Goal: Check status: Check status

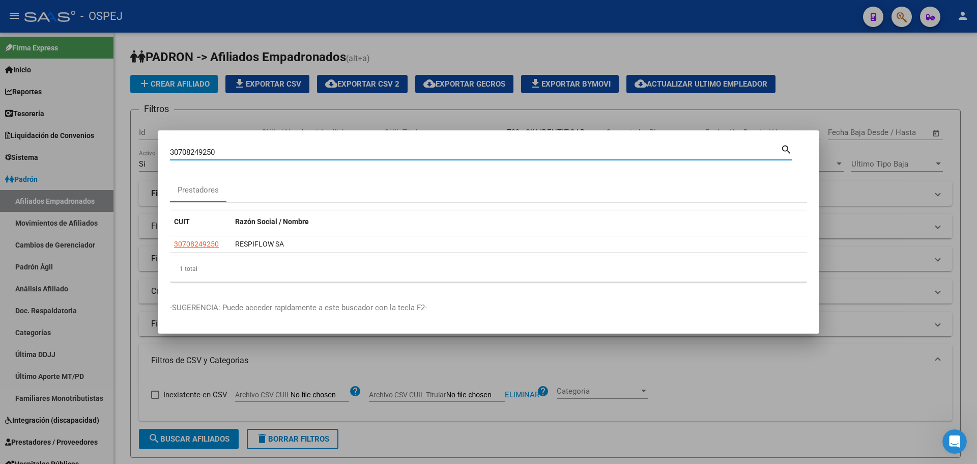
scroll to position [91, 0]
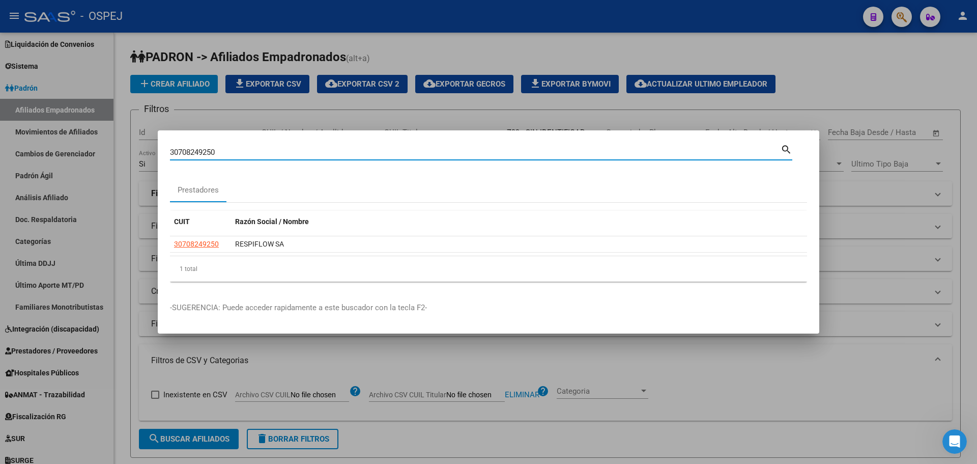
click at [303, 106] on div at bounding box center [488, 232] width 977 height 464
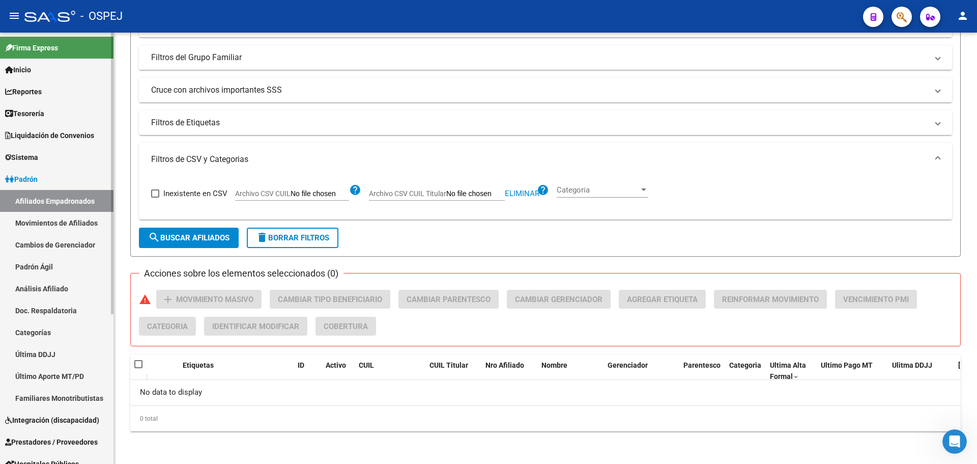
scroll to position [153, 0]
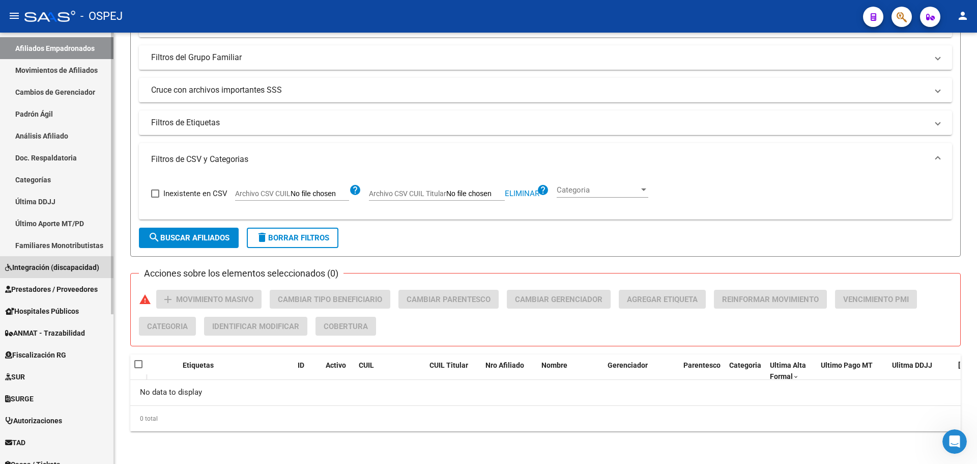
click at [54, 270] on span "Integración (discapacidad)" at bounding box center [52, 267] width 94 height 11
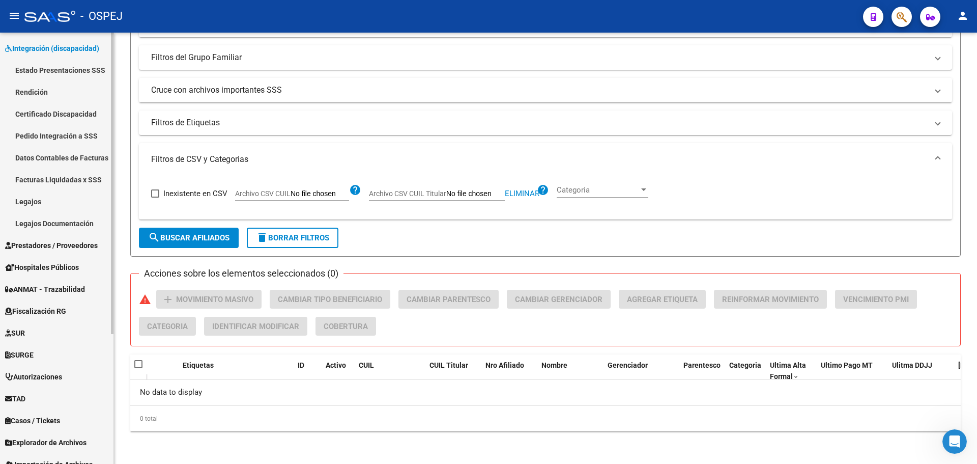
scroll to position [51, 0]
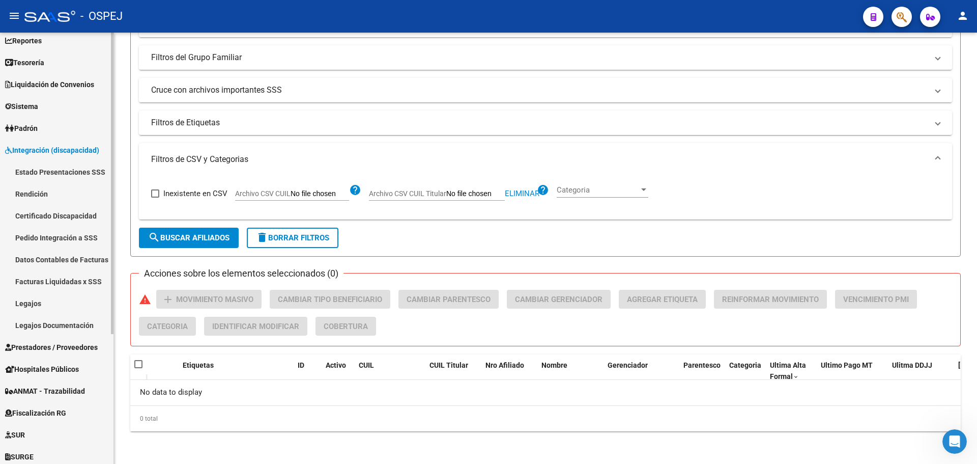
click at [64, 281] on link "Facturas Liquidadas x SSS" at bounding box center [56, 281] width 113 height 22
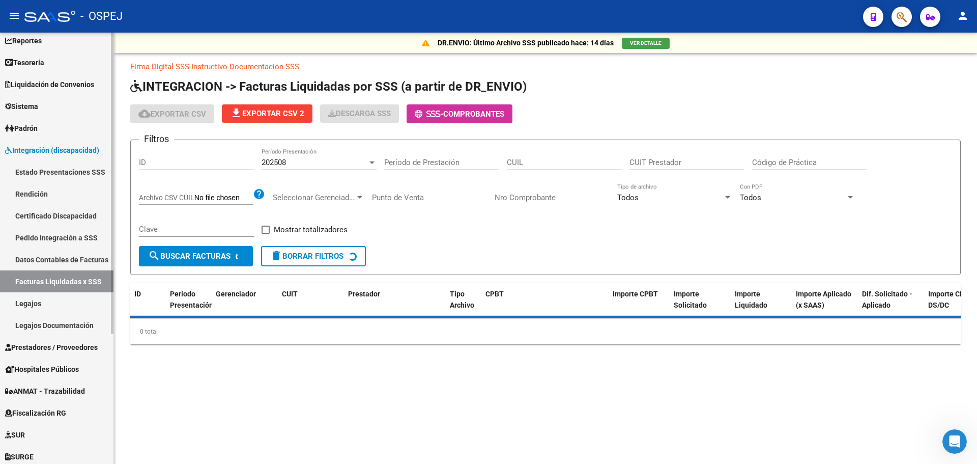
click at [62, 239] on link "Pedido Integración a SSS" at bounding box center [56, 237] width 113 height 22
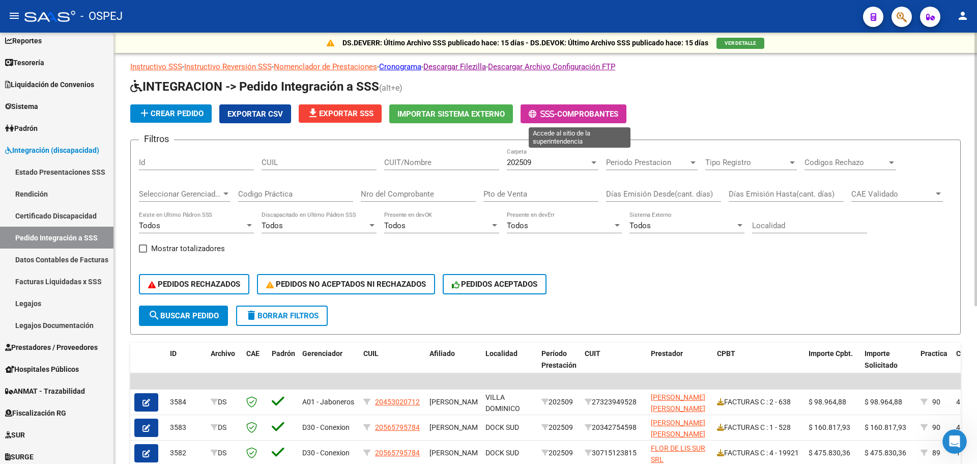
click at [554, 114] on icon at bounding box center [552, 114] width 5 height 8
click at [79, 288] on link "Facturas Liquidadas x SSS" at bounding box center [56, 281] width 113 height 22
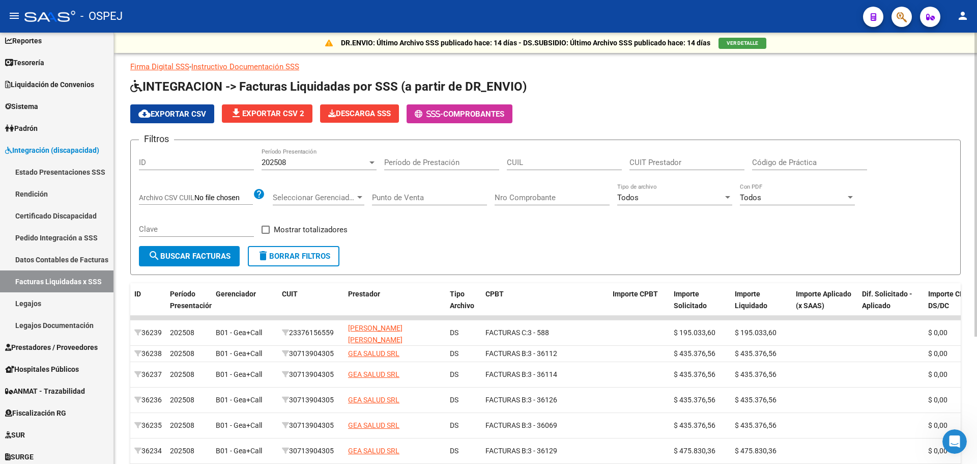
click at [340, 165] on div "202508" at bounding box center [315, 162] width 106 height 9
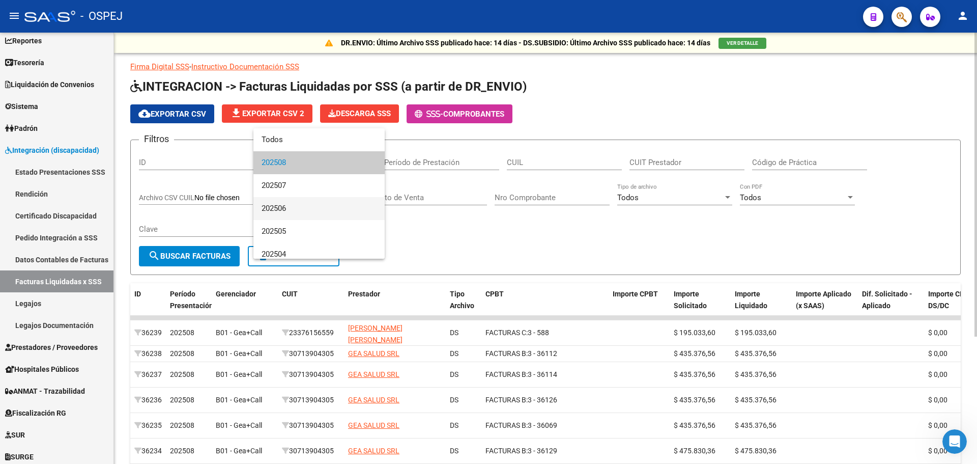
drag, startPoint x: 313, startPoint y: 208, endPoint x: 368, endPoint y: 203, distance: 55.8
click at [317, 208] on span "202506" at bounding box center [319, 208] width 115 height 23
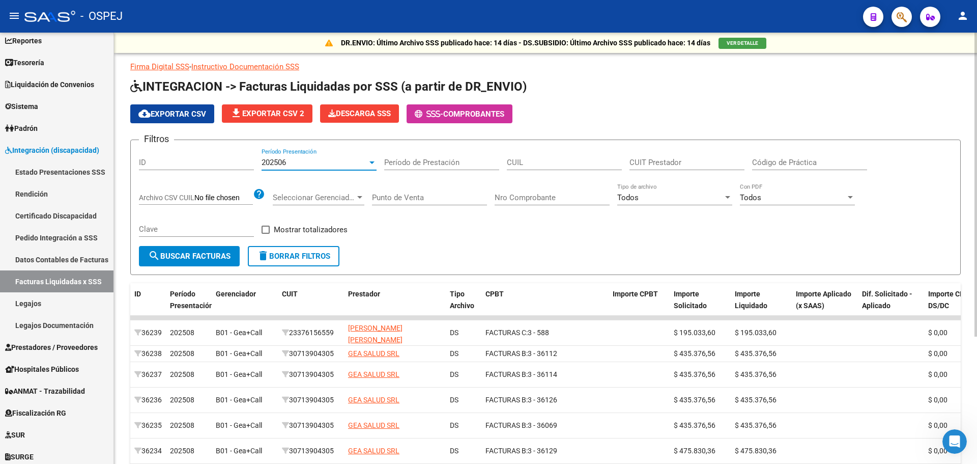
click at [538, 197] on input "Nro Comprobante" at bounding box center [552, 197] width 115 height 9
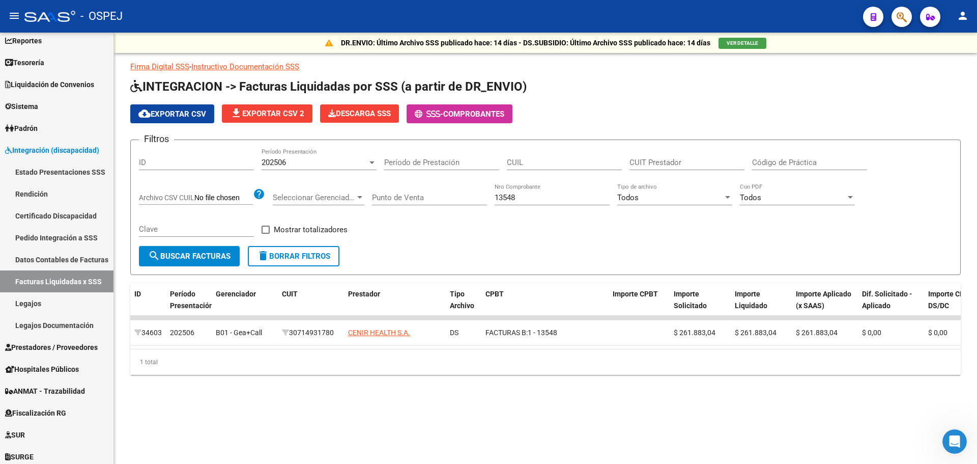
drag, startPoint x: 530, startPoint y: 203, endPoint x: 528, endPoint y: 195, distance: 8.4
click at [529, 201] on div "13548 Nro Comprobante" at bounding box center [552, 194] width 115 height 22
click at [528, 195] on input "13548" at bounding box center [552, 197] width 115 height 9
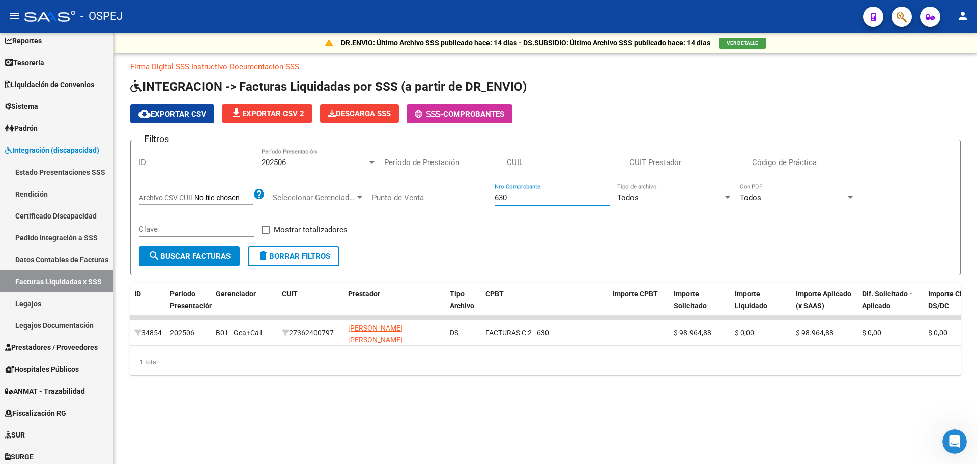
type input "630"
